Goal: Task Accomplishment & Management: Complete application form

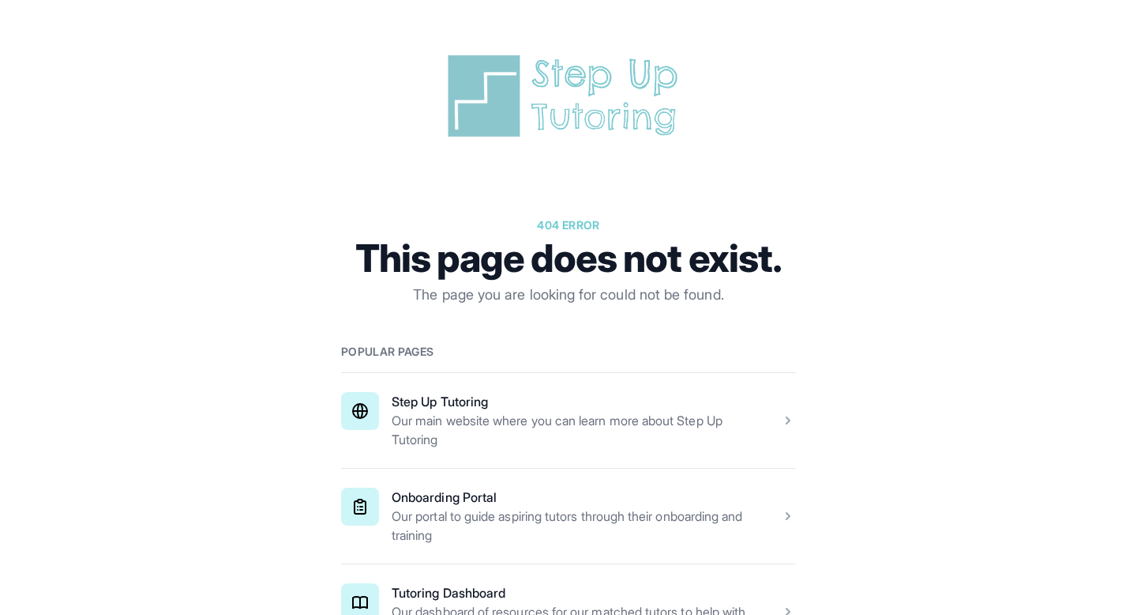
click at [415, 406] on span at bounding box center [568, 420] width 455 height 95
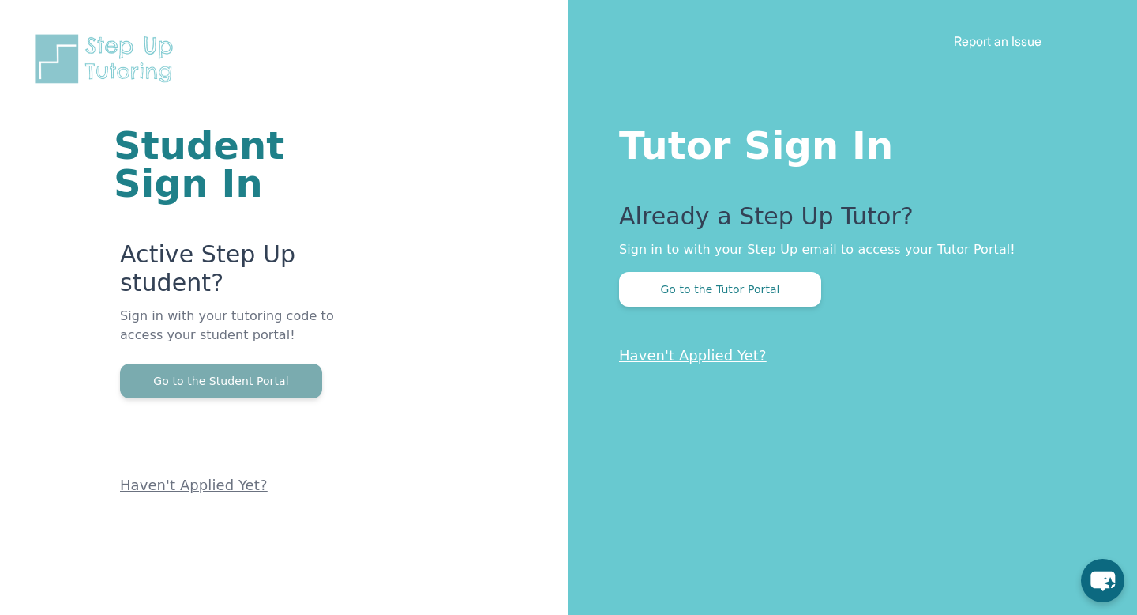
click at [302, 366] on button "Go to the Student Portal" at bounding box center [221, 380] width 202 height 35
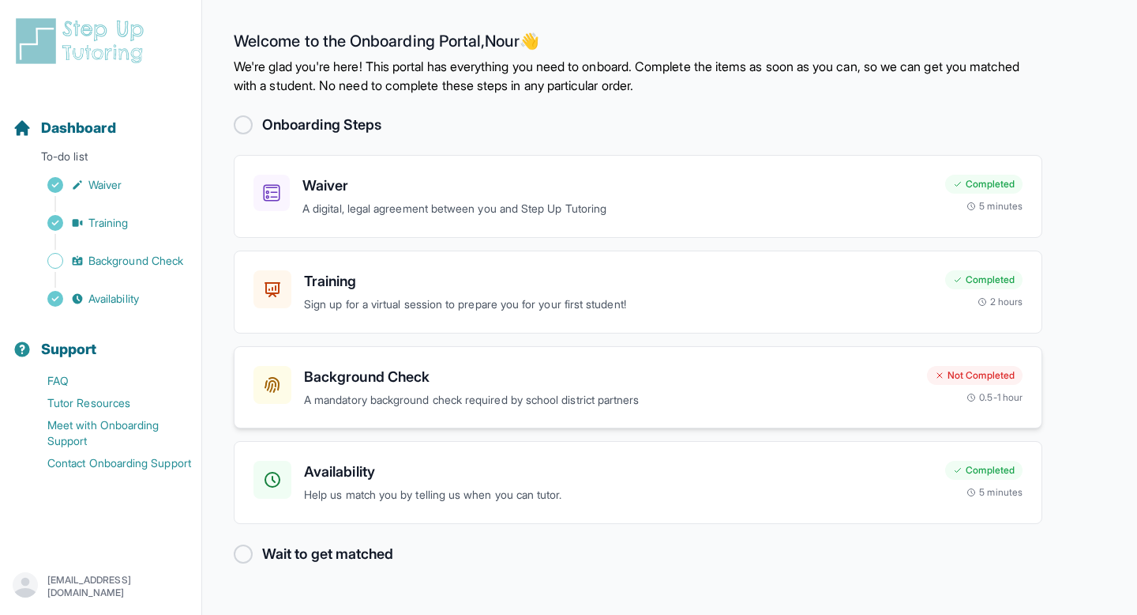
click at [478, 389] on div "Background Check A mandatory background check required by school district partn…" at bounding box center [609, 387] width 611 height 43
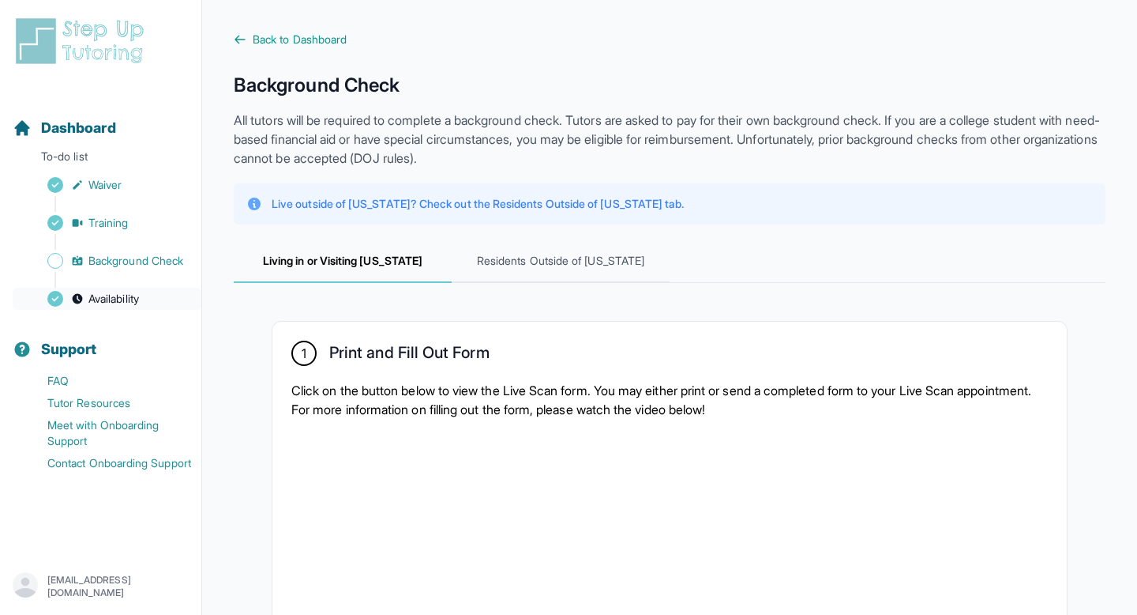
click at [122, 306] on link "Availability" at bounding box center [107, 299] width 189 height 22
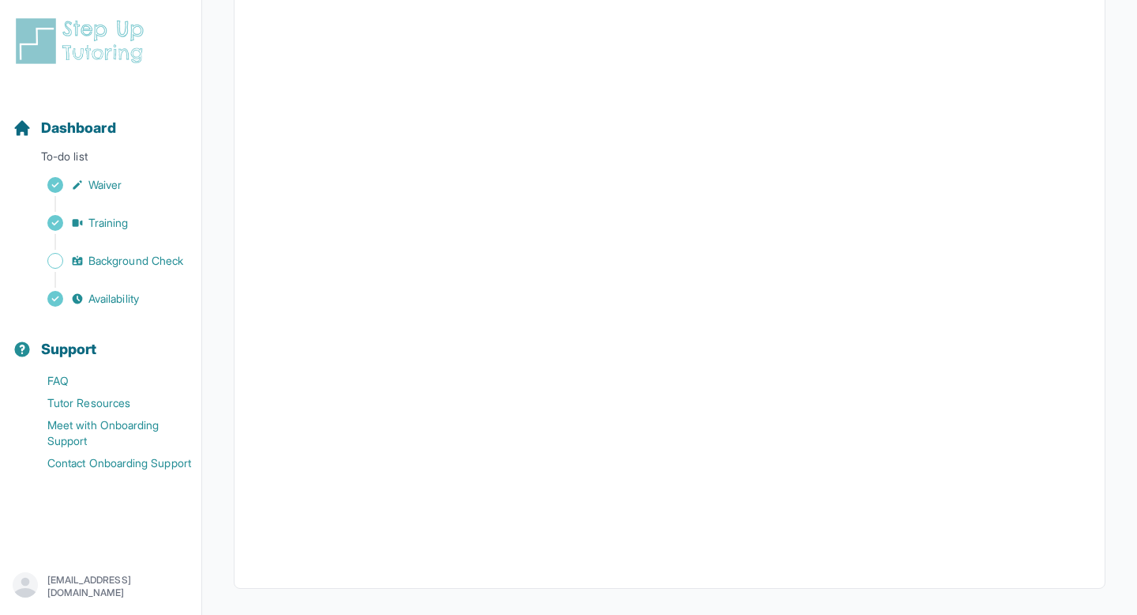
scroll to position [303, 0]
click at [146, 255] on span "Background Check" at bounding box center [135, 261] width 95 height 16
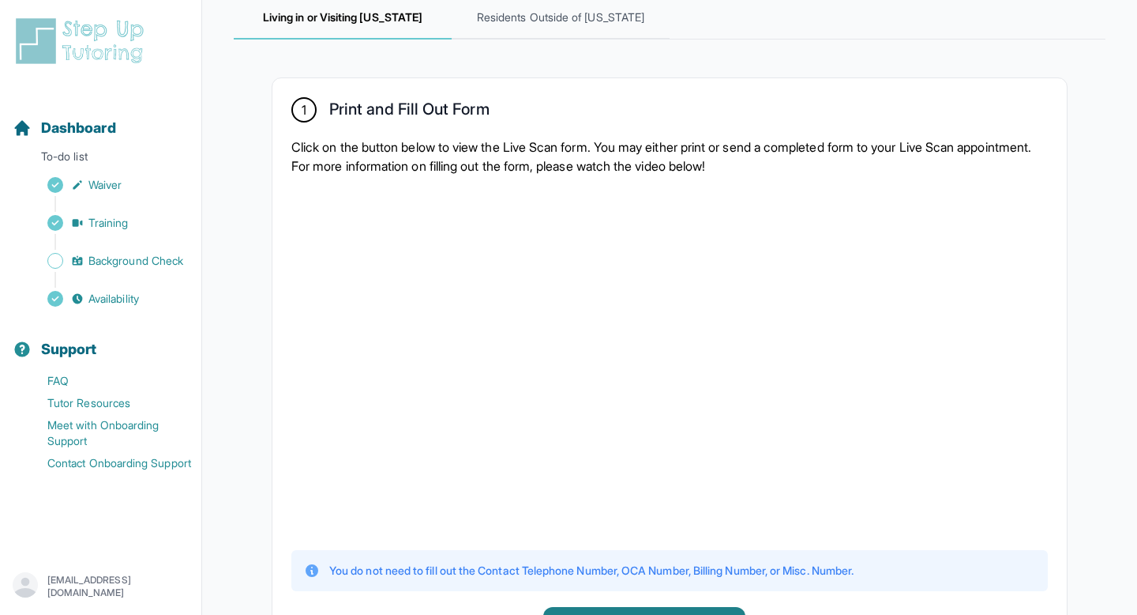
scroll to position [244, 0]
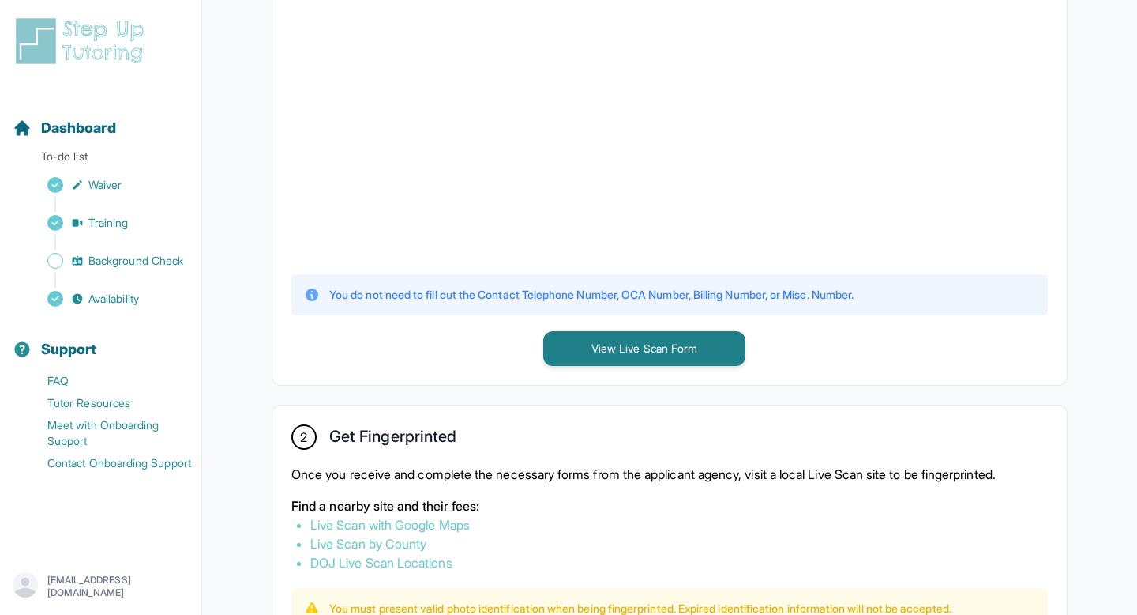
scroll to position [522, 0]
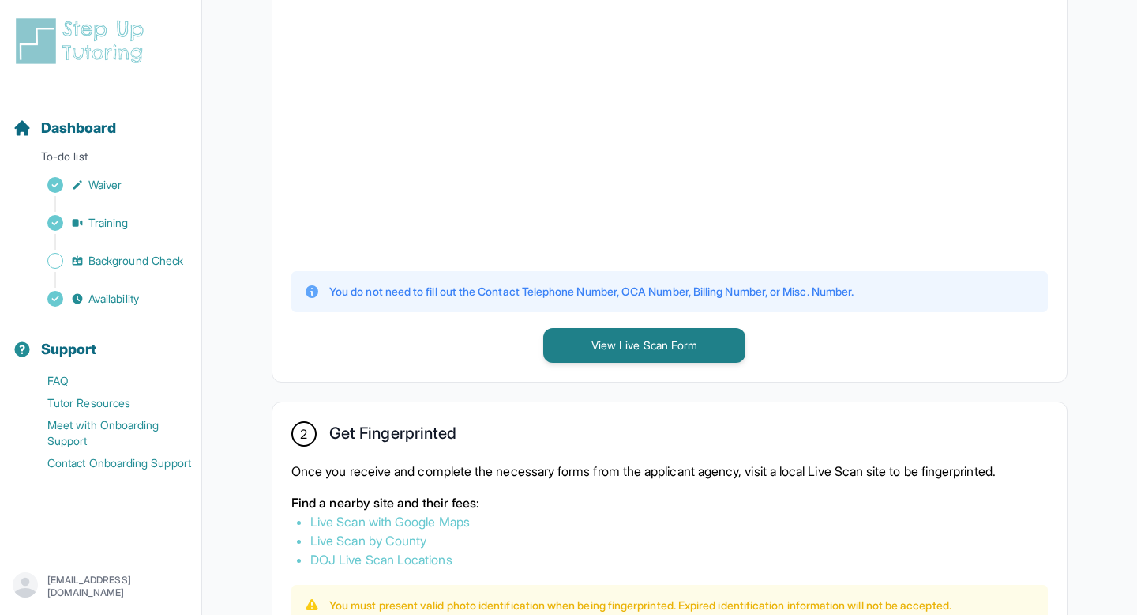
click at [504, 290] on p "You do not need to fill out the Contact Telephone Number, OCA Number, Billing N…" at bounding box center [591, 292] width 524 height 16
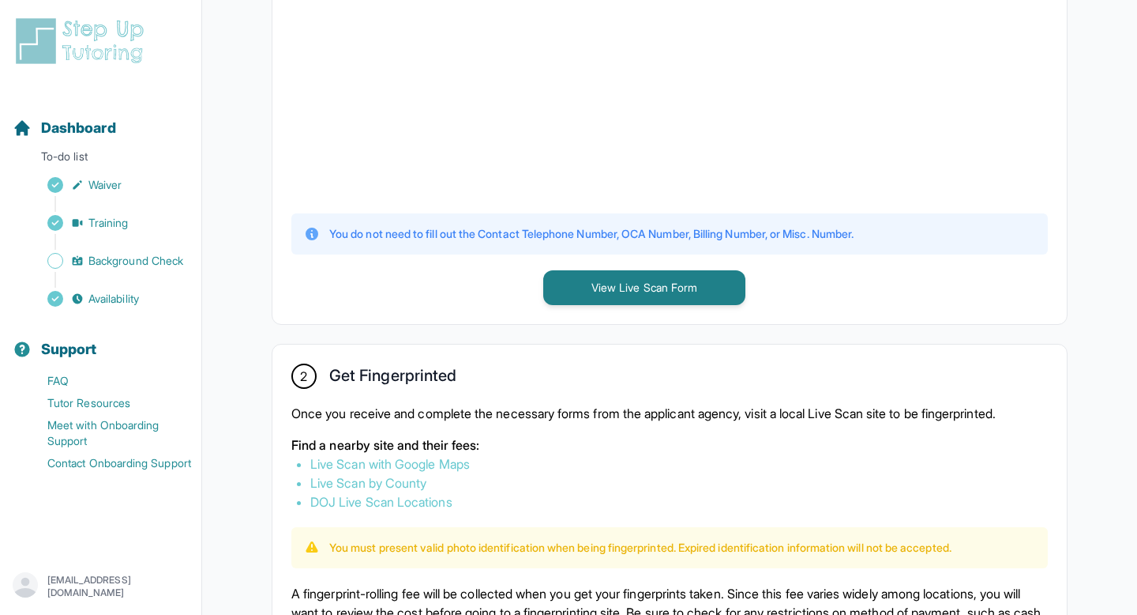
scroll to position [597, 0]
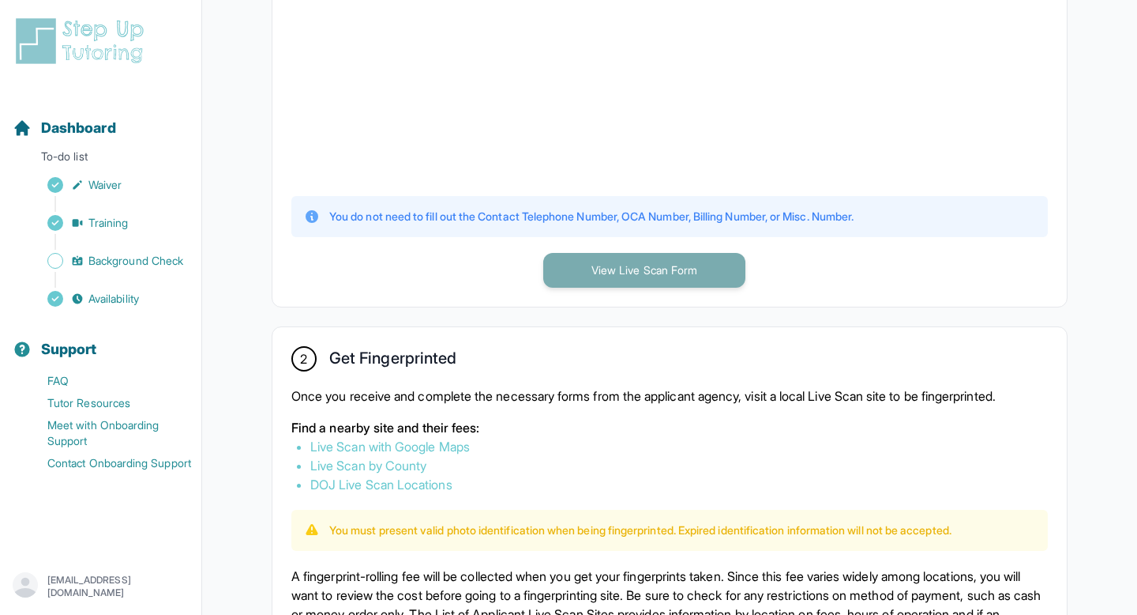
click at [601, 270] on button "View Live Scan Form" at bounding box center [644, 270] width 202 height 35
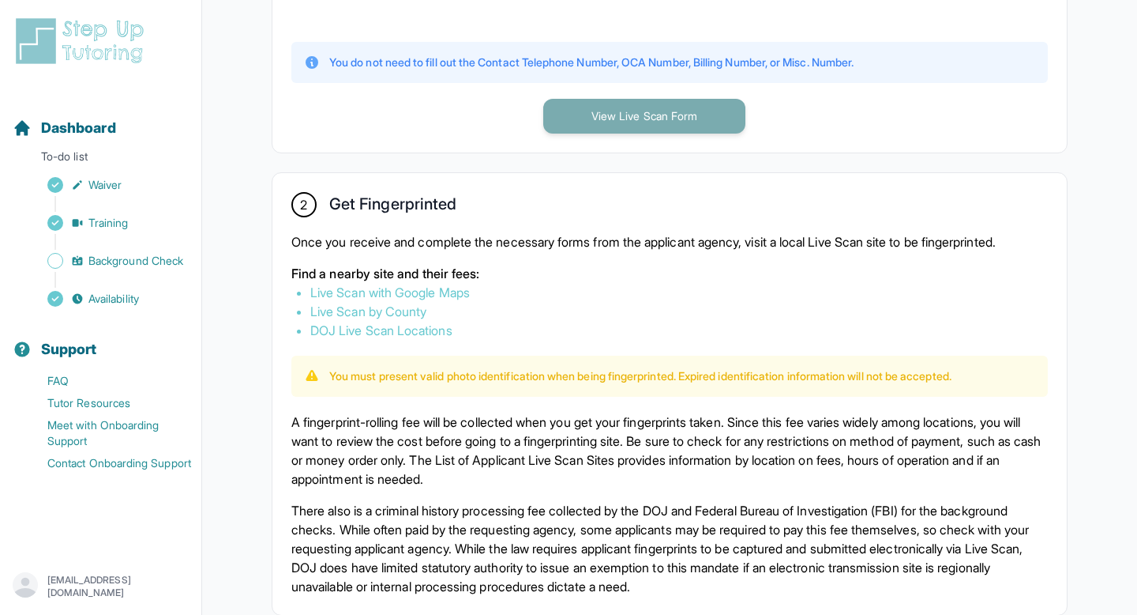
scroll to position [789, 0]
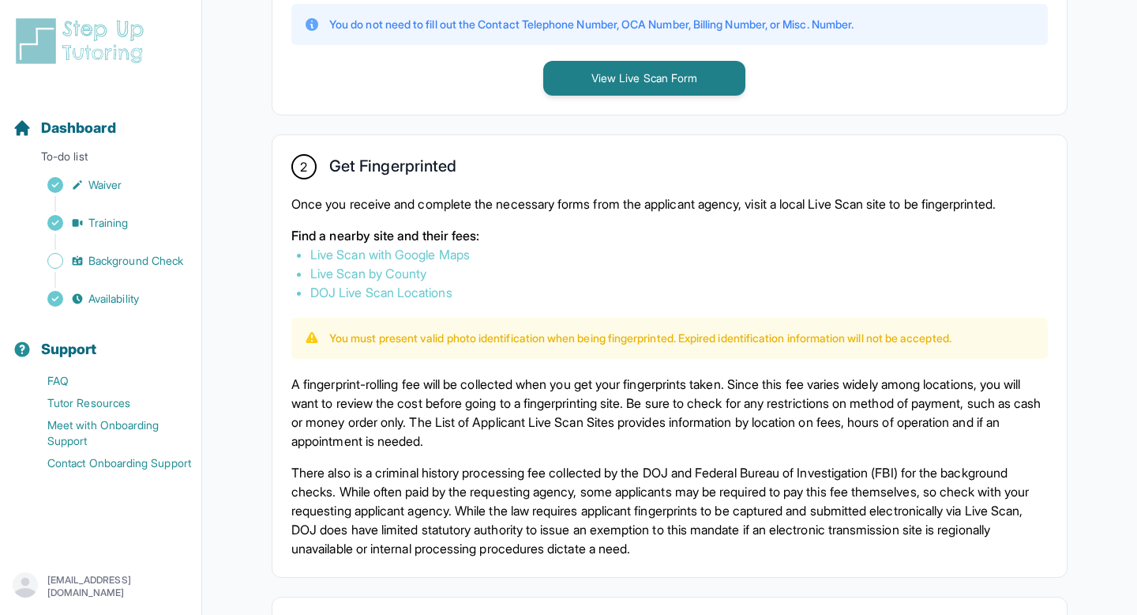
click at [463, 258] on link "Live Scan with Google Maps" at bounding box center [390, 254] width 160 height 16
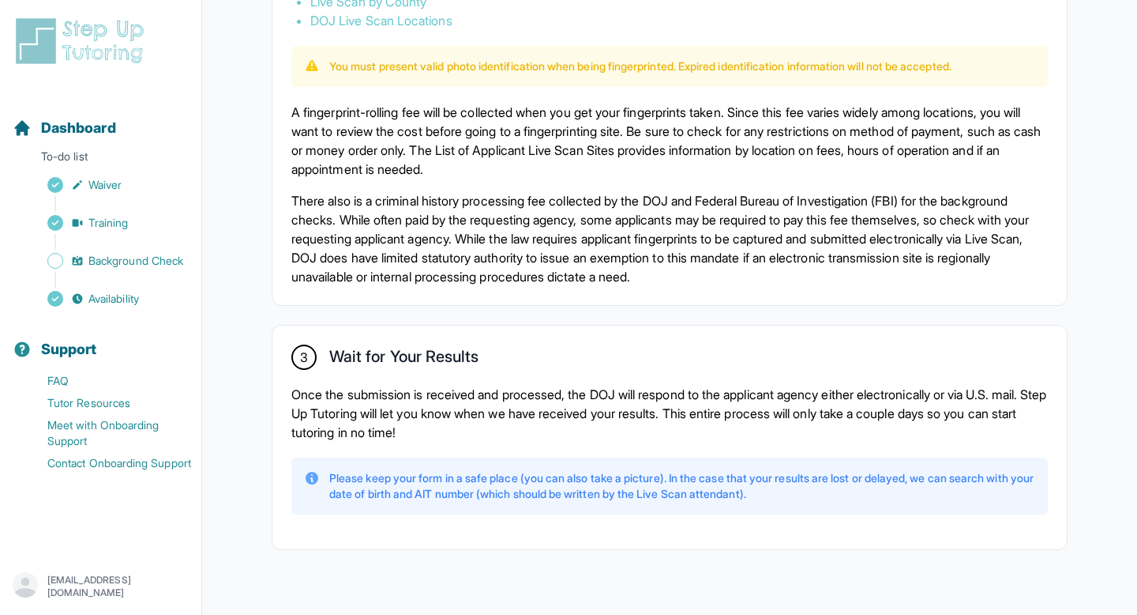
scroll to position [1089, 0]
